Goal: Find specific page/section: Find specific page/section

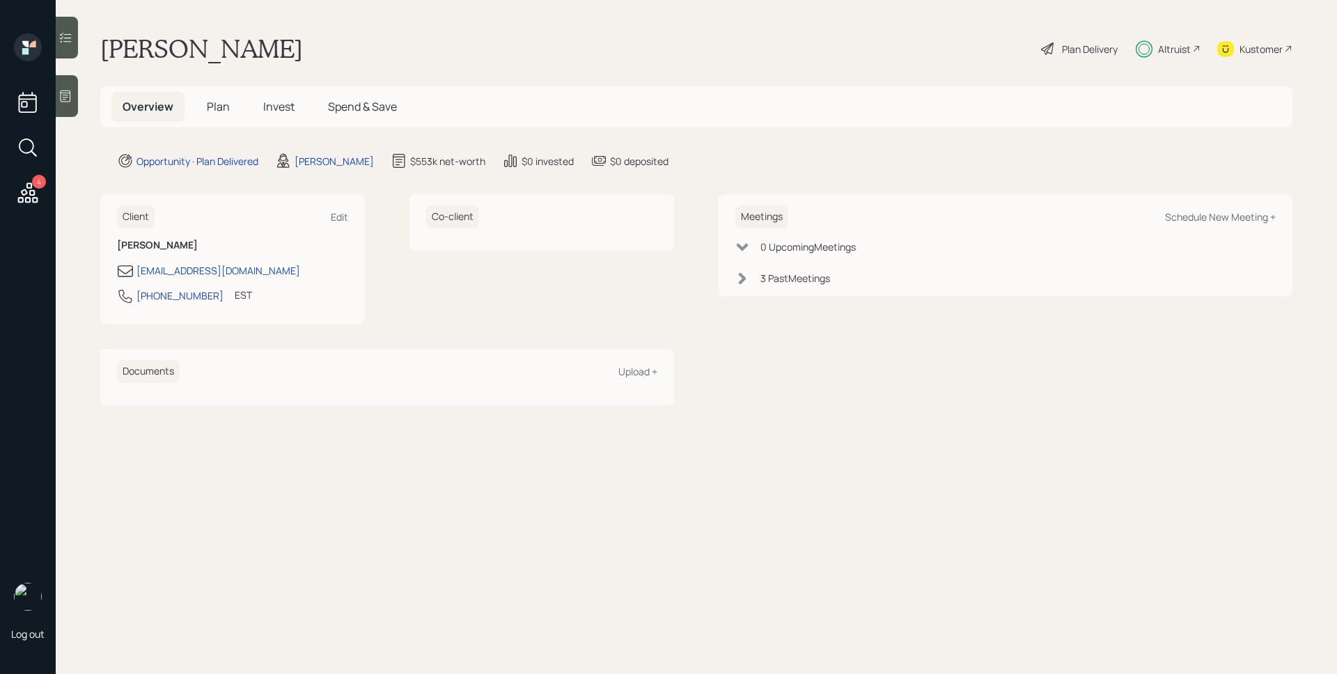
click at [1180, 38] on div "Altruist" at bounding box center [1168, 48] width 65 height 31
